Goal: Book appointment/travel/reservation

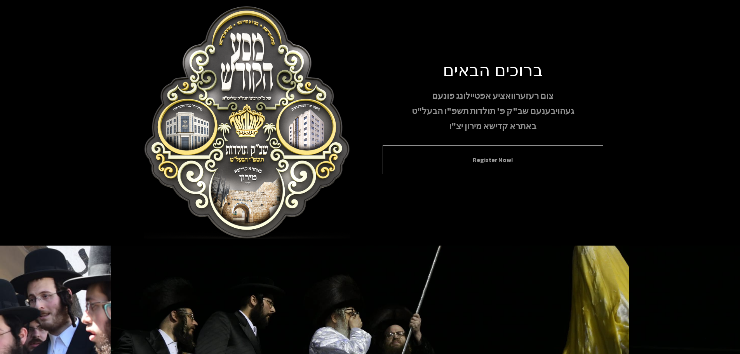
drag, startPoint x: 0, startPoint y: 0, endPoint x: 487, endPoint y: 144, distance: 508.2
click at [487, 155] on button "Register Now!" at bounding box center [492, 159] width 201 height 9
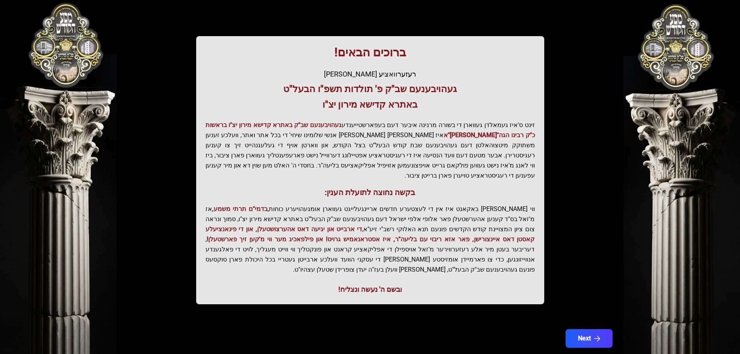
scroll to position [96, 0]
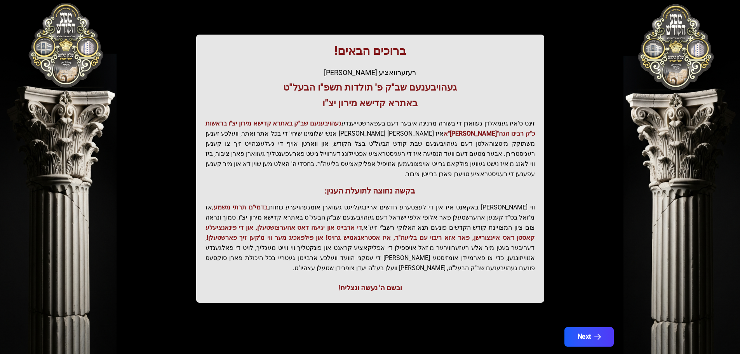
click at [589, 327] on button "Next" at bounding box center [588, 336] width 49 height 19
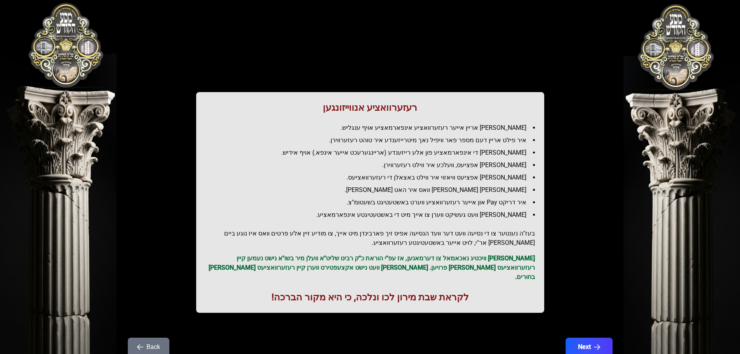
scroll to position [0, 0]
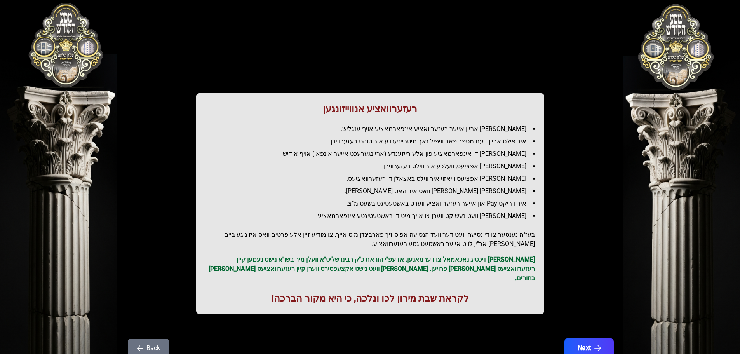
click at [599, 345] on icon "button" at bounding box center [597, 348] width 7 height 7
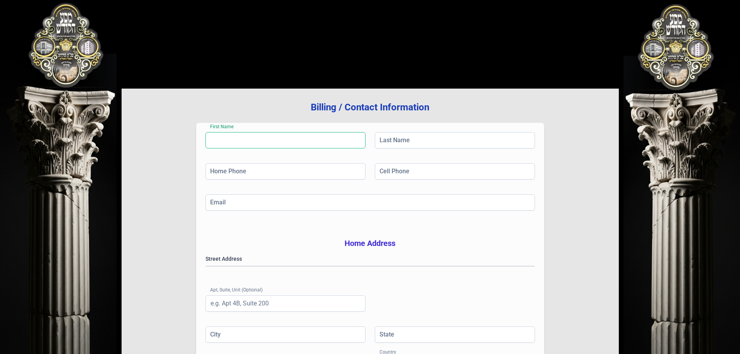
click at [290, 144] on input "First Name" at bounding box center [285, 140] width 160 height 16
type input "[PERSON_NAME]"
type input "[PHONE_NUMBER]"
type input "Monroe"
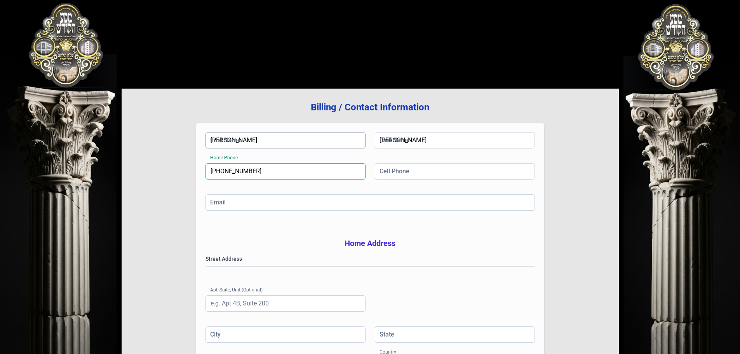
type input "NY"
type input "10950"
drag, startPoint x: 287, startPoint y: 169, endPoint x: 173, endPoint y: 161, distance: 114.4
click at [174, 161] on div "Billing / Contact Information First Name [PERSON_NAME] Last Name [PERSON_NAME] …" at bounding box center [370, 250] width 497 height 322
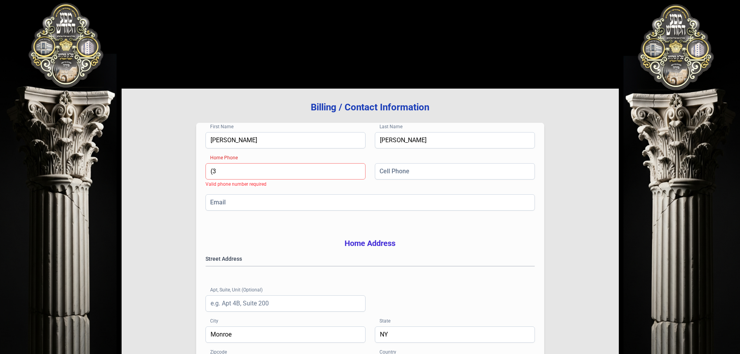
type input "[PHONE_NUMBER]"
type input "[EMAIL_ADDRESS][DOMAIN_NAME]"
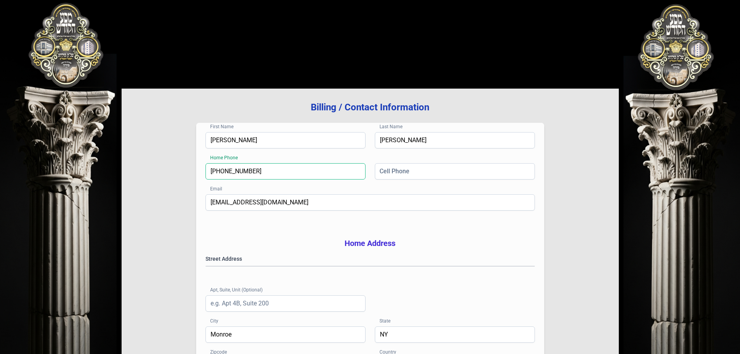
drag, startPoint x: 225, startPoint y: 169, endPoint x: 71, endPoint y: 138, distance: 157.3
click at [83, 145] on div "בעזהשי"ת [PHONE_NUMBER] Billing / Contact Information First Name [PERSON_NAME] …" at bounding box center [370, 234] width 740 height 469
type input "[PHONE_NUMBER]"
drag, startPoint x: 284, startPoint y: 198, endPoint x: 267, endPoint y: 194, distance: 17.4
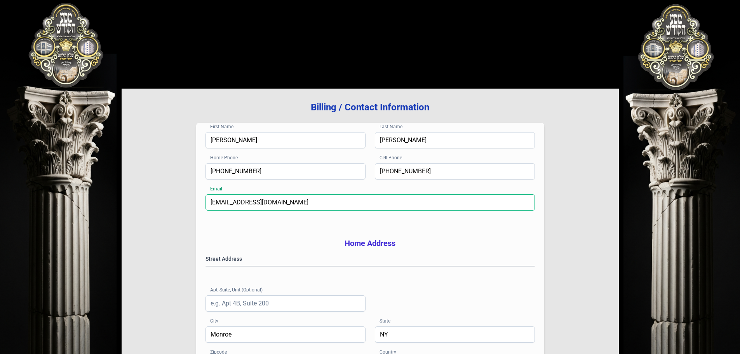
click at [271, 195] on input "[EMAIL_ADDRESS][DOMAIN_NAME]" at bounding box center [369, 202] width 329 height 16
drag, startPoint x: 155, startPoint y: 196, endPoint x: 66, endPoint y: 202, distance: 89.5
click at [66, 202] on div "בעזהשי"ת [PHONE_NUMBER] Billing / Contact Information First Name [PERSON_NAME] …" at bounding box center [370, 234] width 740 height 469
click at [299, 203] on input "[EMAIL_ADDRESS][DOMAIN_NAME]" at bounding box center [369, 202] width 329 height 16
drag, startPoint x: 305, startPoint y: 202, endPoint x: 125, endPoint y: 186, distance: 181.2
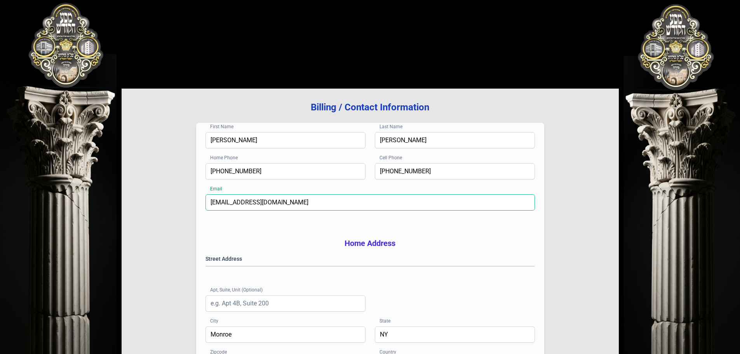
click at [120, 184] on div "בעזהשי"ת [PHONE_NUMBER] Billing / Contact Information First Name [PERSON_NAME] …" at bounding box center [370, 234] width 740 height 469
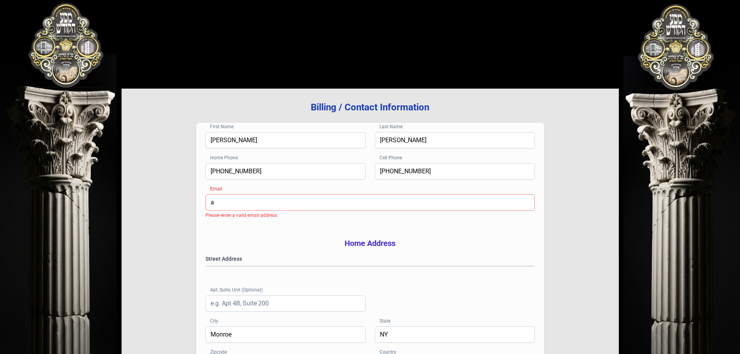
type input "[EMAIL_ADDRESS][DOMAIN_NAME]"
type input "#412"
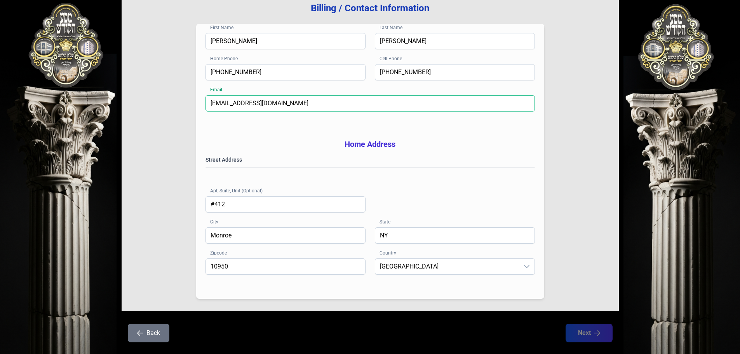
scroll to position [116, 0]
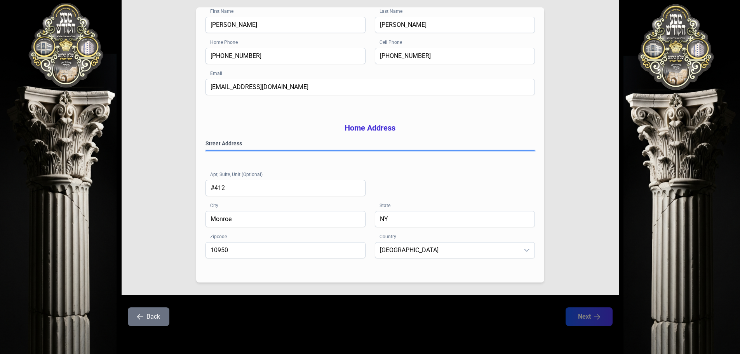
click at [206, 151] on gmp-place-autocomplete at bounding box center [206, 151] width 0 height 0
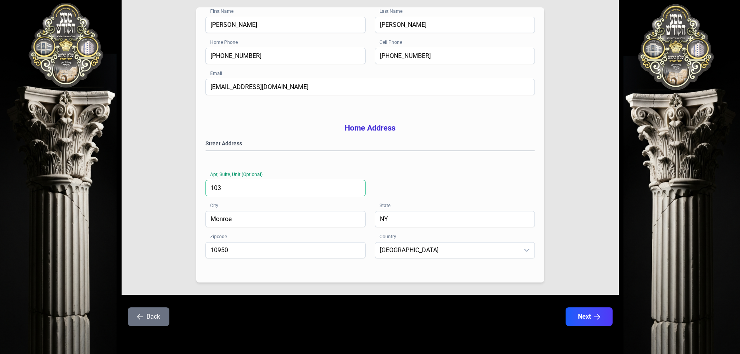
type input "103"
click at [601, 315] on button "Next" at bounding box center [588, 316] width 49 height 19
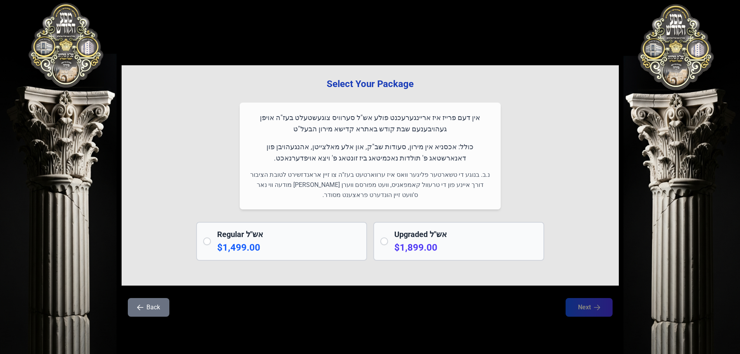
scroll to position [0, 0]
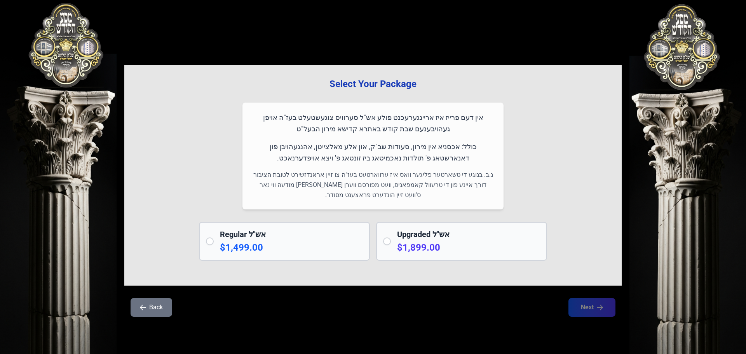
click at [246, 236] on h2 "Regular אש"ל" at bounding box center [291, 234] width 143 height 11
radio input "true"
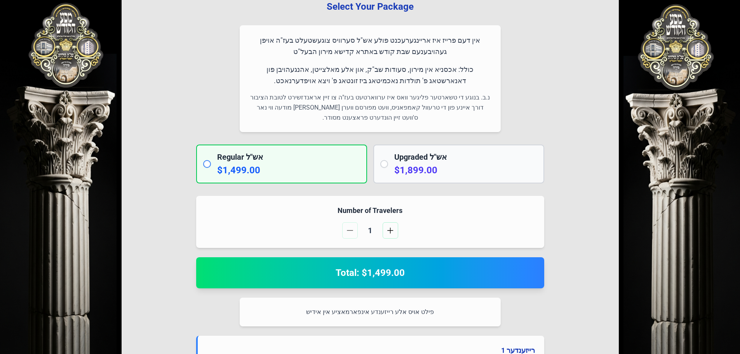
scroll to position [78, 0]
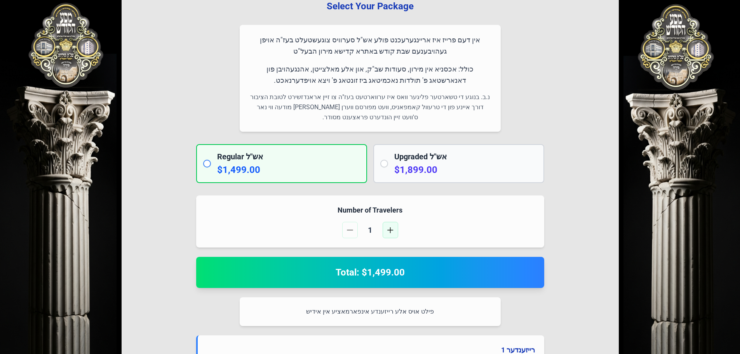
click at [385, 229] on button "button" at bounding box center [390, 230] width 16 height 16
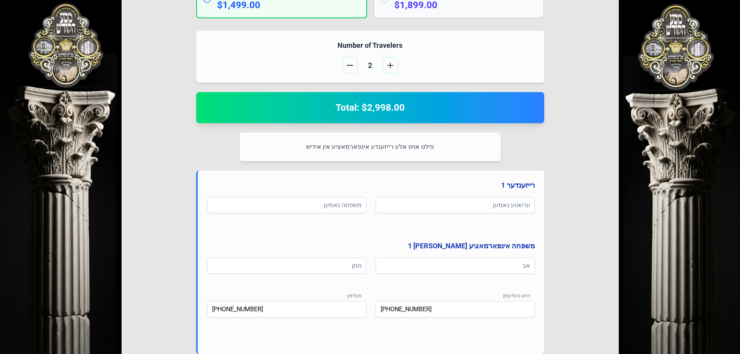
scroll to position [272, 0]
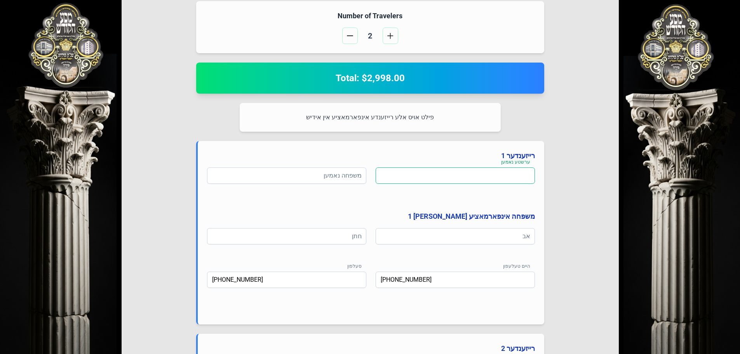
click at [437, 178] on input at bounding box center [454, 175] width 159 height 16
type input "[PERSON_NAME]"
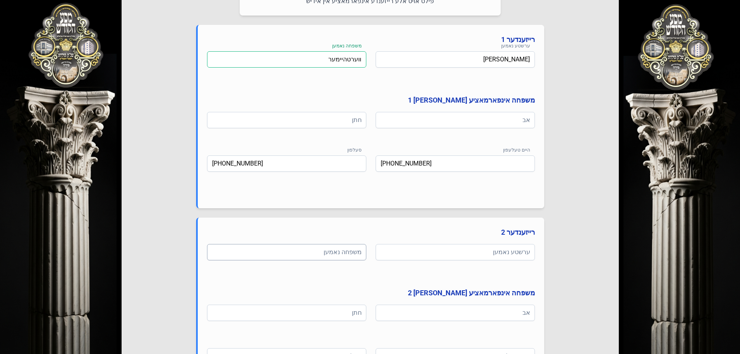
scroll to position [388, 0]
type input "ווערטהיימער"
click at [322, 247] on input at bounding box center [286, 251] width 159 height 16
paste input "ווערטהיימער"
type input "ווערטהיימער"
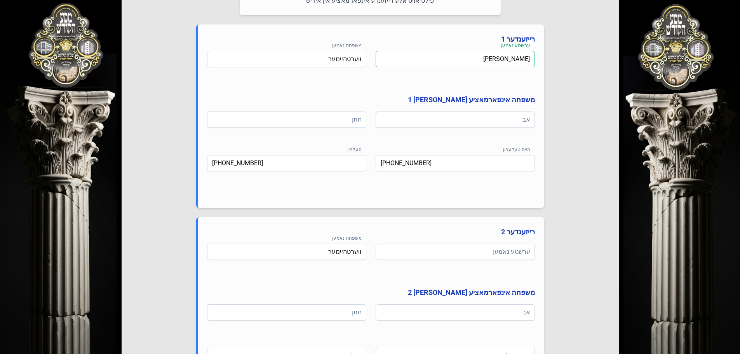
drag, startPoint x: 489, startPoint y: 57, endPoint x: 609, endPoint y: 64, distance: 120.2
click at [612, 63] on div "Select Your Package אין דעם פרייז איז אריינגערעכנט פולע אש"ל סערוויס צוגעשטעלט …" at bounding box center [370, 79] width 497 height 805
click at [490, 315] on input at bounding box center [454, 312] width 159 height 16
paste input "[PERSON_NAME]"
type input "[PERSON_NAME]"
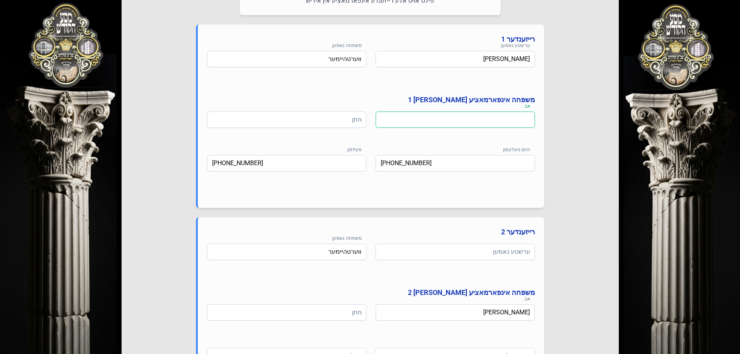
click at [482, 115] on input at bounding box center [454, 119] width 159 height 16
type input "ר' [PERSON_NAME]"
click at [450, 250] on input at bounding box center [454, 251] width 159 height 16
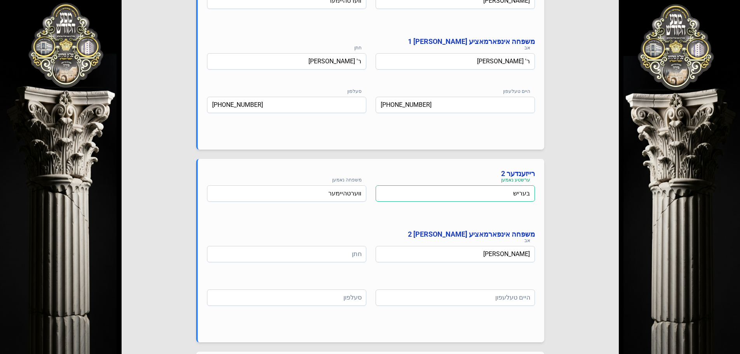
scroll to position [466, 0]
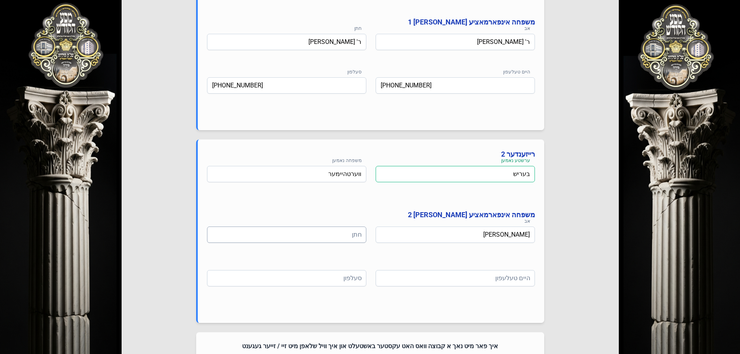
type input "בעריש"
click at [338, 233] on input at bounding box center [286, 234] width 159 height 16
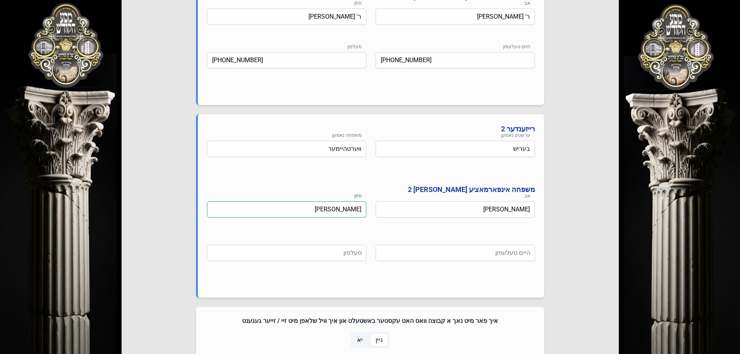
scroll to position [505, 0]
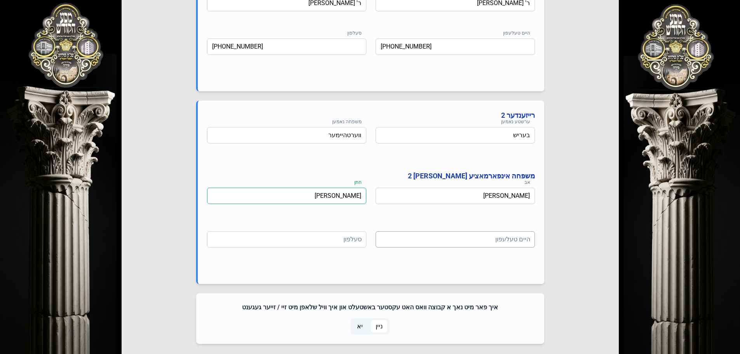
type input "[PERSON_NAME]"
click at [480, 238] on input at bounding box center [454, 239] width 159 height 16
type input "[PHONE_NUMBER]"
paste input "[PHONE_NUMBER]"
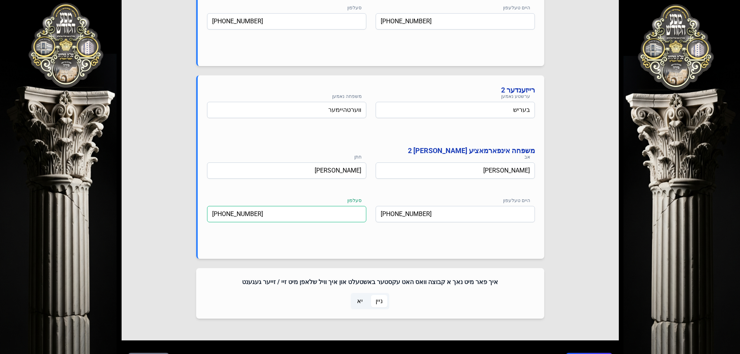
scroll to position [544, 0]
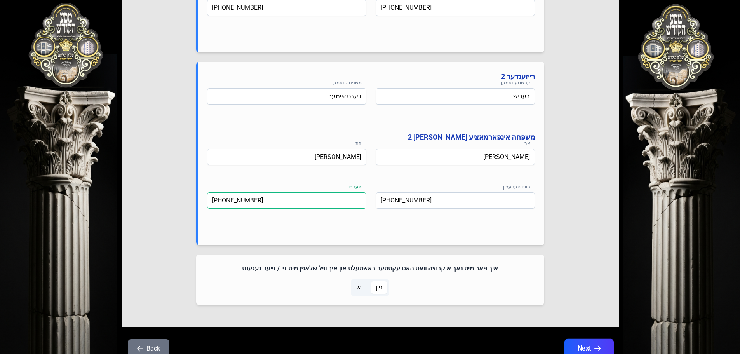
type input "[PHONE_NUMBER]"
click at [601, 344] on button "Next" at bounding box center [588, 348] width 49 height 19
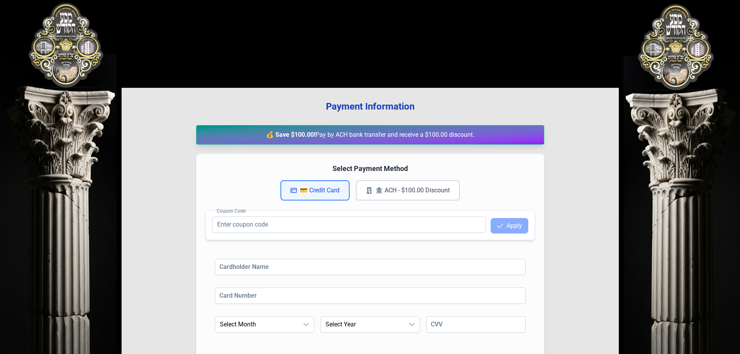
scroll to position [0, 0]
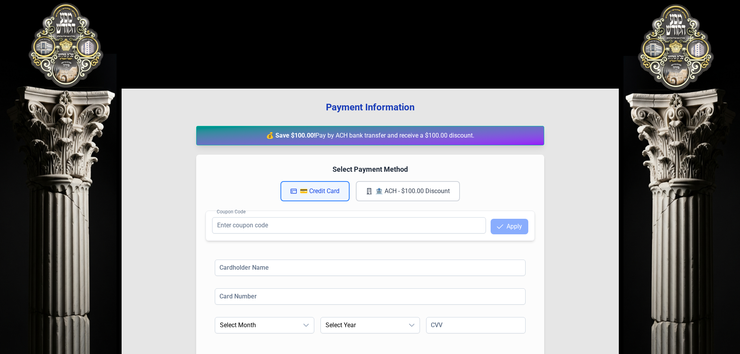
click at [413, 195] on button "🏦 ACH - $100.00 Discount" at bounding box center [408, 191] width 104 height 20
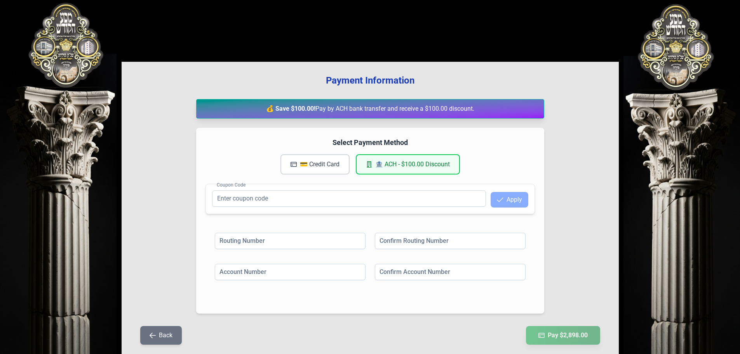
scroll to position [58, 0]
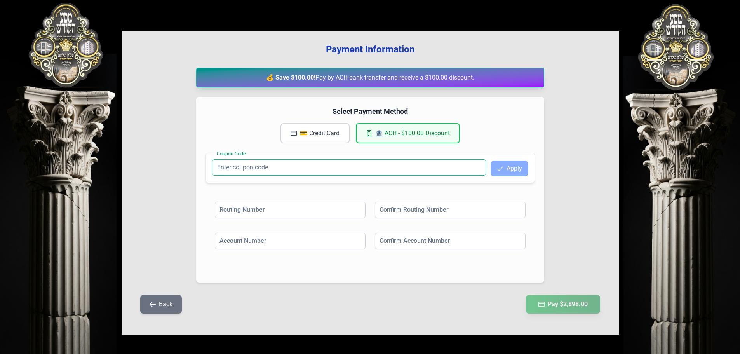
click at [395, 167] on input "Coupon Code" at bounding box center [349, 167] width 274 height 16
click at [335, 219] on div "Routing Number" at bounding box center [290, 211] width 151 height 19
click at [331, 210] on input at bounding box center [290, 210] width 151 height 16
paste input "021000021"
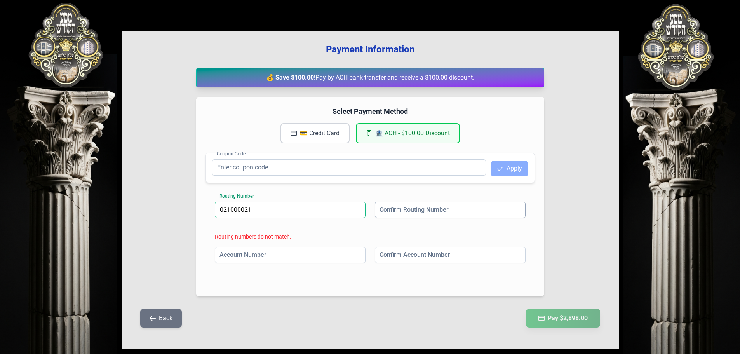
type input "021000021"
click at [411, 211] on input at bounding box center [450, 210] width 151 height 16
paste input "021000021"
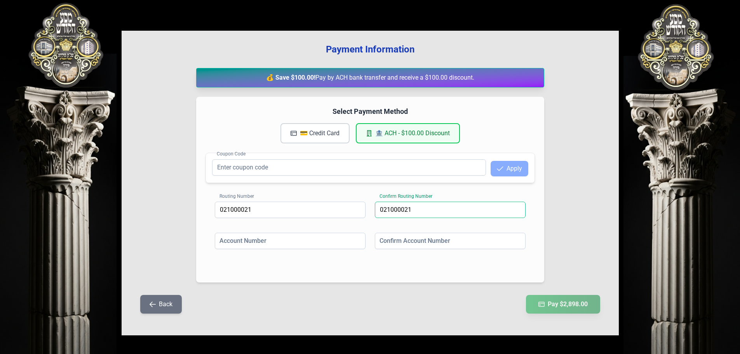
type input "021000021"
click at [300, 239] on input at bounding box center [290, 241] width 151 height 16
paste input "566560675"
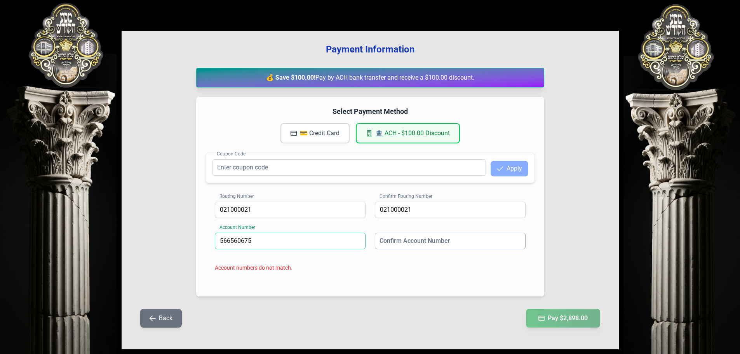
type input "566560675"
click at [437, 242] on input at bounding box center [450, 241] width 151 height 16
paste input "566560675"
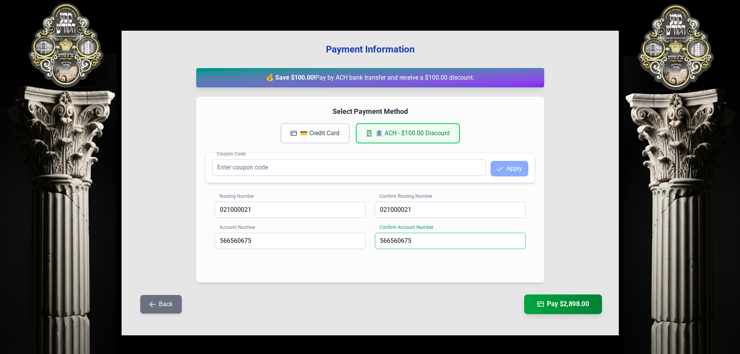
type input "566560675"
click at [564, 307] on button "Pay $2,898.00" at bounding box center [563, 303] width 78 height 19
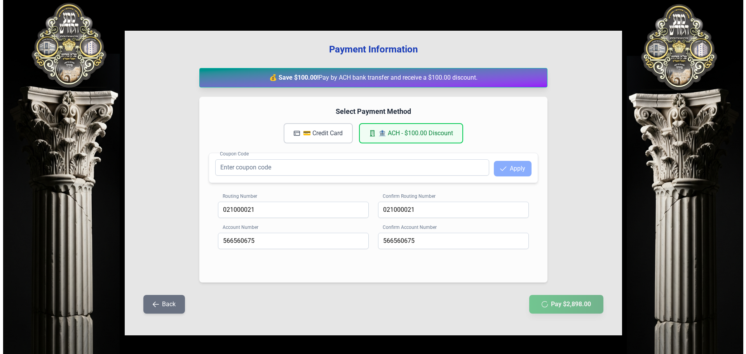
scroll to position [0, 0]
